Goal: Information Seeking & Learning: Learn about a topic

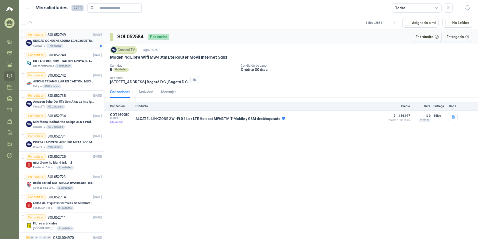
click at [80, 46] on div "Caracol TV 1 Unidades" at bounding box center [67, 46] width 69 height 4
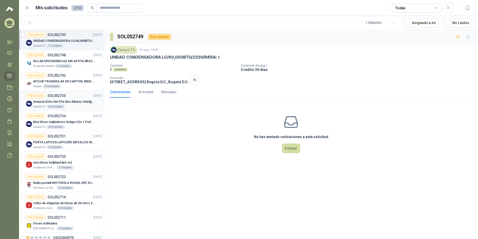
click at [72, 108] on div "Caracol TV 60 Unidades" at bounding box center [67, 107] width 69 height 4
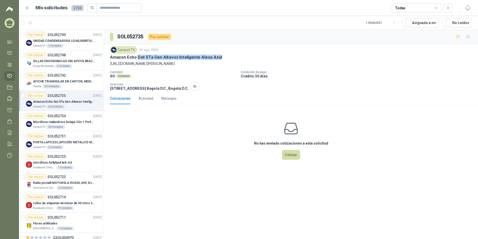
drag, startPoint x: 219, startPoint y: 56, endPoint x: 138, endPoint y: 59, distance: 80.9
click at [138, 59] on div "Amazon Echo Dot 5Ta Gen Altavoz Inteligente Alexa Azul" at bounding box center [291, 57] width 362 height 5
copy p "Dot 5Ta Gen Altavoz Inteligente Alexa Azul"
click at [71, 43] on p "UNIDAD CONDENSADORA LG/60,000BTU/220V/R410A: I" at bounding box center [64, 41] width 62 height 5
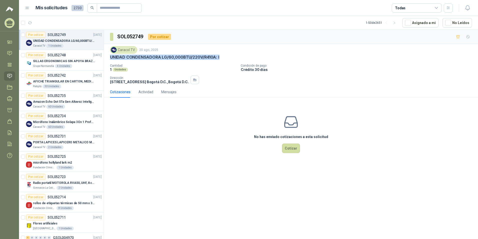
drag, startPoint x: 109, startPoint y: 57, endPoint x: 218, endPoint y: 60, distance: 109.1
click at [218, 60] on div "Caracol TV 20 ago, 2025 UNIDAD CONDENSADORA LG/60,000BTU/220V/R410A: I Cantidad…" at bounding box center [291, 65] width 374 height 42
copy p "UNIDAD CONDENSADORA LG/60,000BTU/220V/R410A: I"
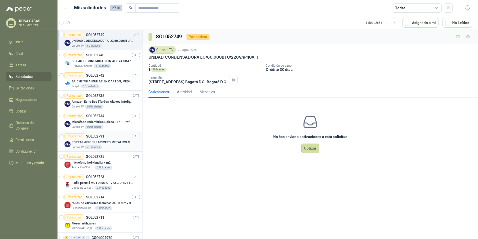
click at [100, 144] on p "PORTA LAPICES LAPICERO METALICO MALLA. IGUALES A LOS DEL LIK ADJUNTO" at bounding box center [103, 142] width 62 height 5
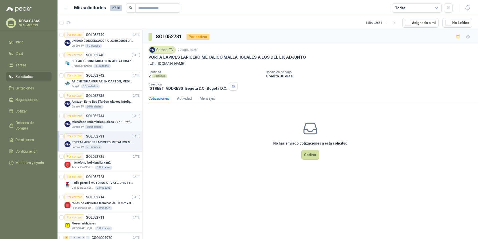
click at [115, 125] on div "Caracol TV 60 Unidades" at bounding box center [106, 127] width 69 height 4
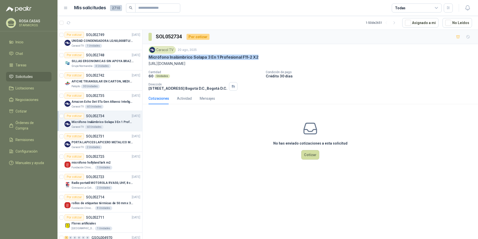
drag, startPoint x: 259, startPoint y: 58, endPoint x: 148, endPoint y: 59, distance: 111.1
click at [148, 59] on div "Caracol TV 20 ago, 2025 Micrófono Inalámbrico Solapa 3 En 1 Profesional F11-2 X…" at bounding box center [311, 68] width 336 height 49
copy p "Micrófono Inalámbrico Solapa 3 En 1 Profesional F11-2 X2"
